Goal: Transaction & Acquisition: Purchase product/service

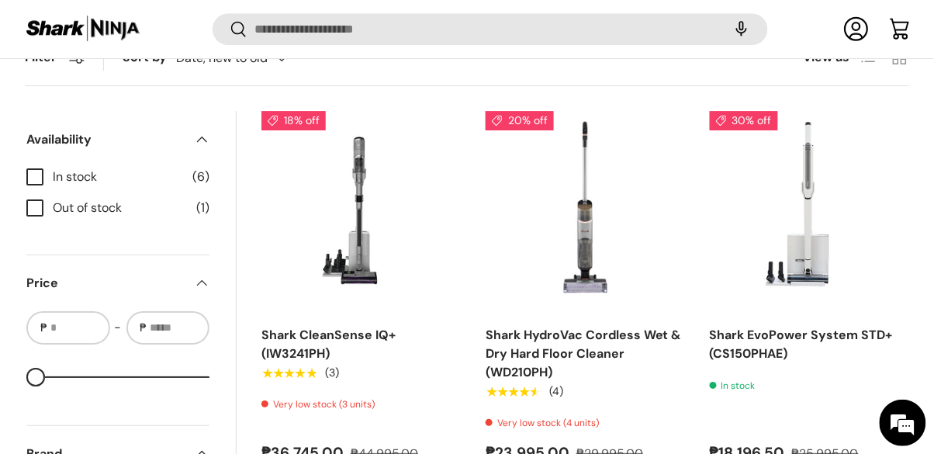
scroll to position [1099, 0]
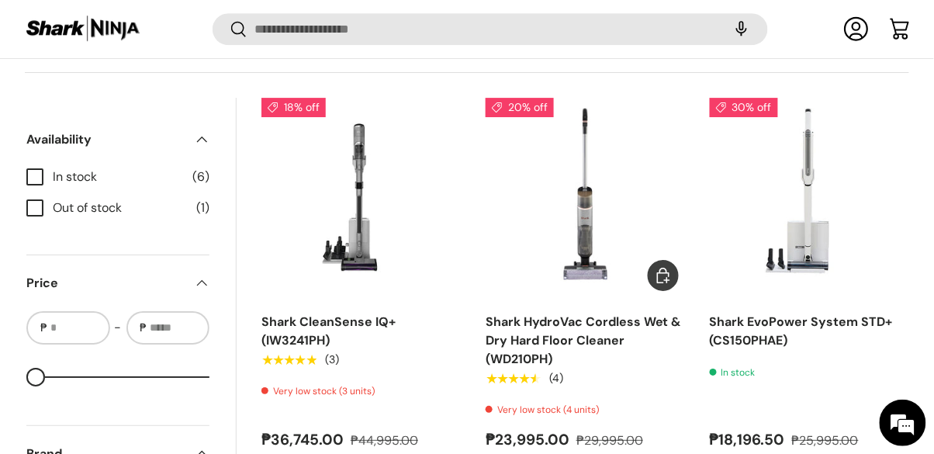
click at [532, 332] on link "Shark HydroVac Cordless Wet & Dry Hard Floor Cleaner (WD210PH)" at bounding box center [583, 340] width 196 height 54
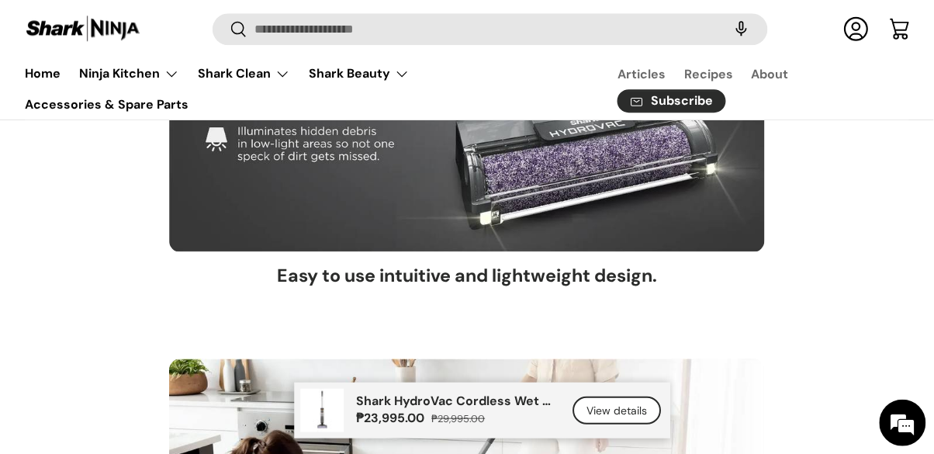
scroll to position [4892, 0]
